Goal: Task Accomplishment & Management: Manage account settings

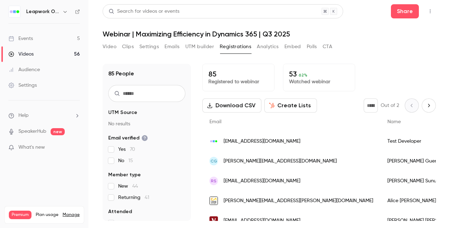
click at [30, 38] on div "Events" at bounding box center [20, 38] width 24 height 7
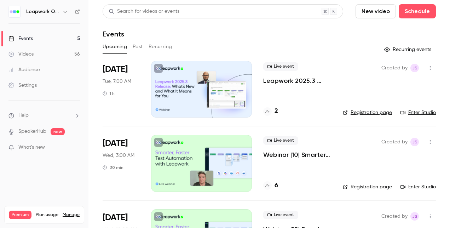
click at [180, 91] on div at bounding box center [201, 89] width 101 height 57
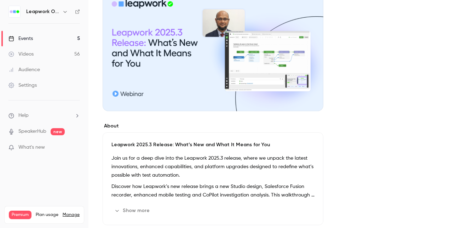
scroll to position [106, 0]
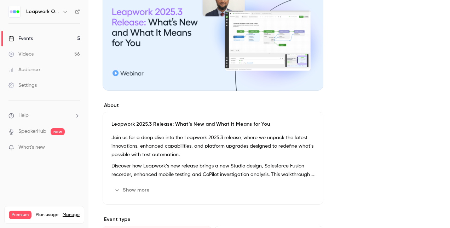
click at [182, 124] on p "Leapwork 2025.3 Release: What’s New and What It Means for You" at bounding box center [212, 124] width 203 height 7
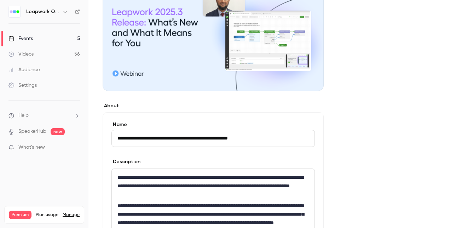
click at [183, 138] on input "**********" at bounding box center [212, 138] width 203 height 17
click at [28, 39] on div "Events" at bounding box center [20, 38] width 24 height 7
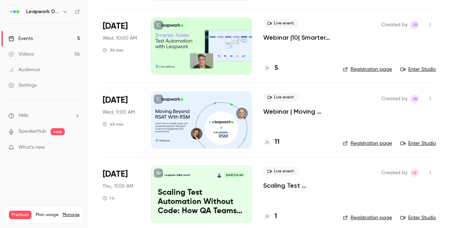
scroll to position [198, 0]
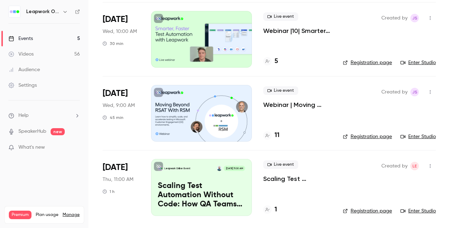
click at [291, 104] on p "Webinar | Moving Beyond RSAT with RSM | Q3 2025" at bounding box center [297, 104] width 68 height 8
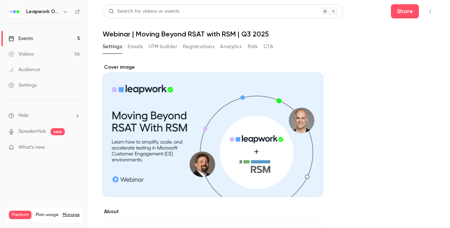
click at [172, 34] on h1 "Webinar | Moving Beyond RSAT with RSM | Q3 2025" at bounding box center [269, 34] width 333 height 8
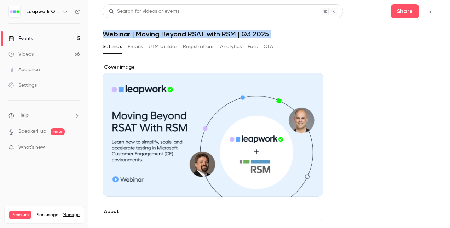
click at [172, 34] on h1 "Webinar | Moving Beyond RSAT with RSM | Q3 2025" at bounding box center [269, 34] width 333 height 8
copy div "Webinar | Moving Beyond RSAT with RSM | Q3 2025 Settings Emails UTM builder Reg…"
click at [25, 35] on div "Events" at bounding box center [20, 38] width 24 height 7
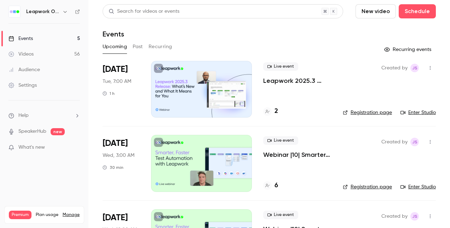
click at [137, 47] on button "Past" at bounding box center [138, 46] width 10 height 11
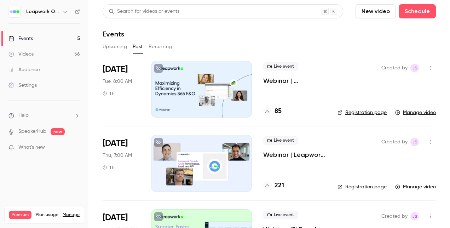
click at [275, 80] on p "Webinar | Maximizing Efficiency in Dynamics 365 | Q3 2025" at bounding box center [294, 80] width 63 height 8
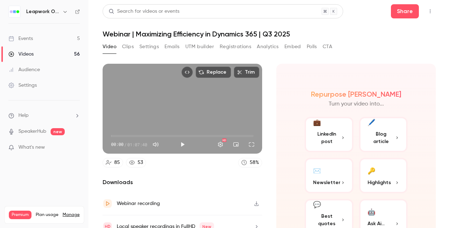
click at [171, 36] on h1 "Webinar | Maximizing Efficiency in Dynamics 365 | Q3 2025" at bounding box center [269, 34] width 333 height 8
click at [171, 35] on h1 "Webinar | Maximizing Efficiency in Dynamics 365 | Q3 2025" at bounding box center [269, 34] width 333 height 8
click at [148, 46] on button "Settings" at bounding box center [148, 46] width 19 height 11
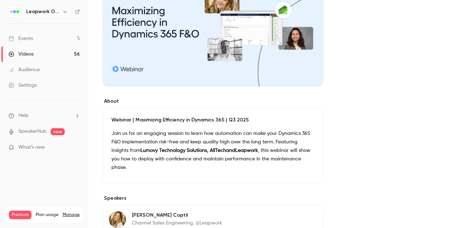
scroll to position [141, 0]
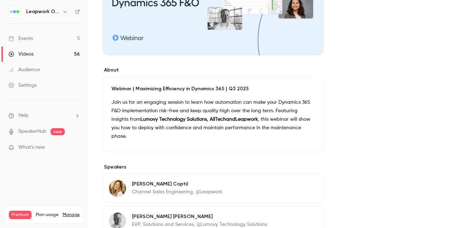
click at [182, 87] on p "Webinar | Maximizing Efficiency in Dynamics 365 | Q3 2025" at bounding box center [212, 88] width 203 height 7
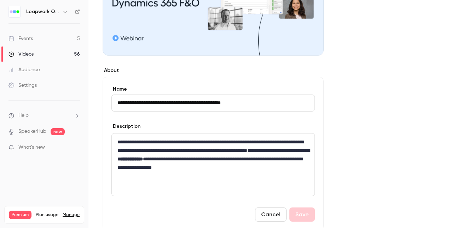
click at [176, 103] on input "**********" at bounding box center [212, 102] width 203 height 17
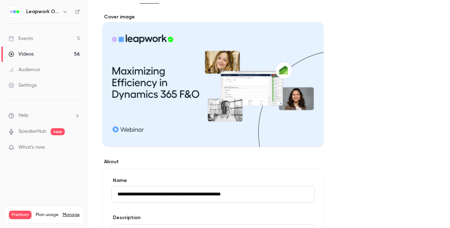
scroll to position [0, 0]
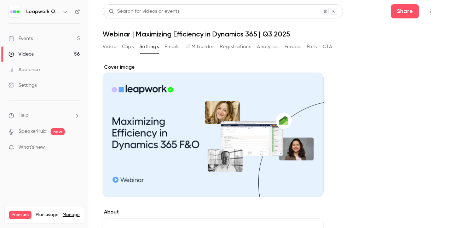
click at [24, 37] on div "Events" at bounding box center [20, 38] width 24 height 7
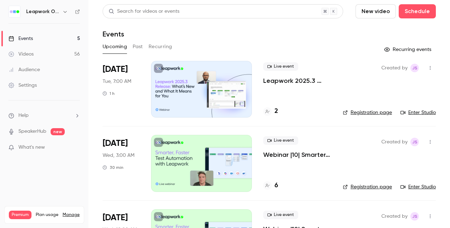
drag, startPoint x: 139, startPoint y: 43, endPoint x: 147, endPoint y: 51, distance: 10.8
click at [139, 44] on button "Past" at bounding box center [138, 46] width 10 height 11
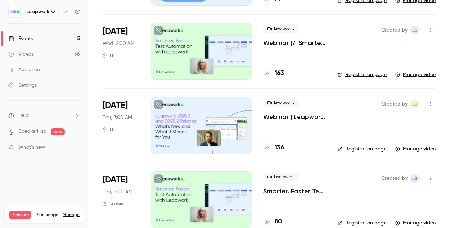
scroll to position [813, 0]
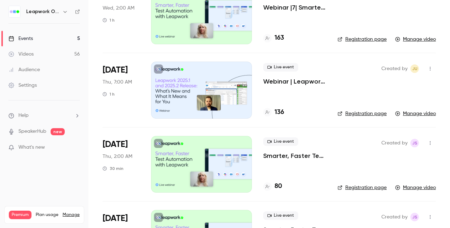
click at [191, 81] on div at bounding box center [201, 90] width 101 height 57
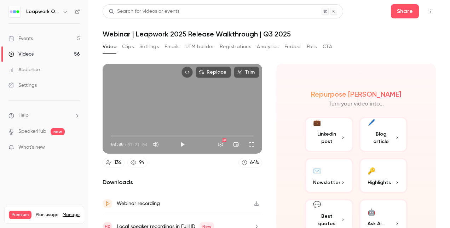
click at [150, 47] on button "Settings" at bounding box center [148, 46] width 19 height 11
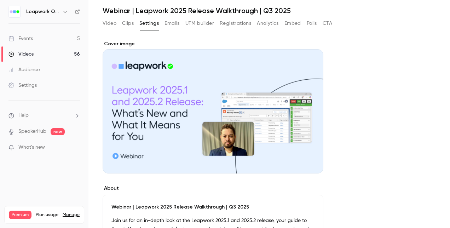
scroll to position [71, 0]
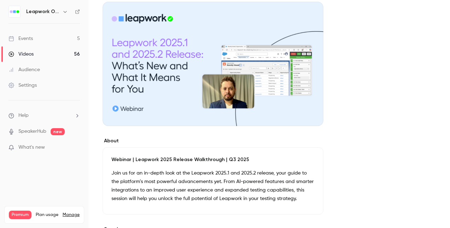
click at [169, 155] on div "Webinar | Leapwork 2025 Release Walkthrough | Q3 2025 Join us for an in-depth l…" at bounding box center [213, 180] width 221 height 67
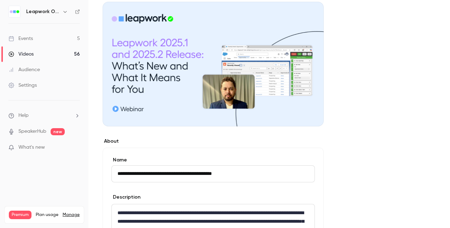
click at [171, 175] on input "**********" at bounding box center [212, 173] width 203 height 17
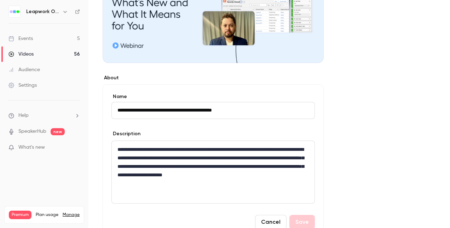
scroll to position [177, 0]
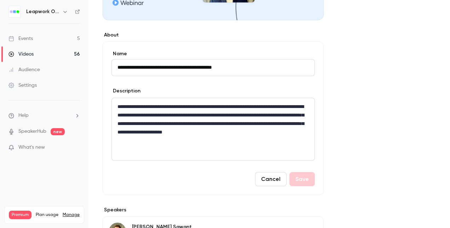
drag, startPoint x: 251, startPoint y: 66, endPoint x: 96, endPoint y: 66, distance: 154.8
click at [96, 66] on main "**********" at bounding box center [268, 114] width 361 height 228
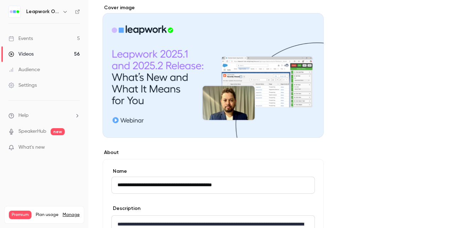
scroll to position [71, 0]
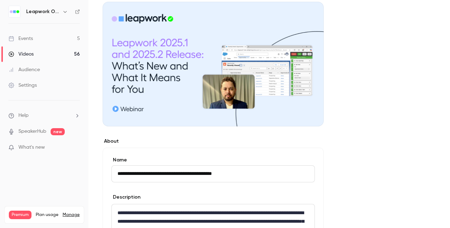
click at [146, 89] on div "Cover image" at bounding box center [213, 59] width 221 height 133
click at [0, 0] on input "Cover image" at bounding box center [0, 0] width 0 height 0
click at [29, 37] on div "Events" at bounding box center [20, 38] width 24 height 7
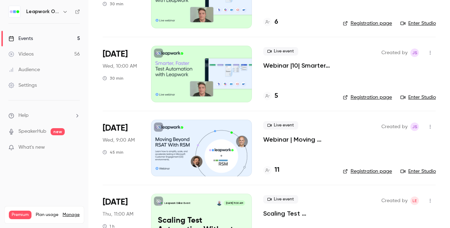
scroll to position [198, 0]
